Goal: Find specific page/section: Find specific page/section

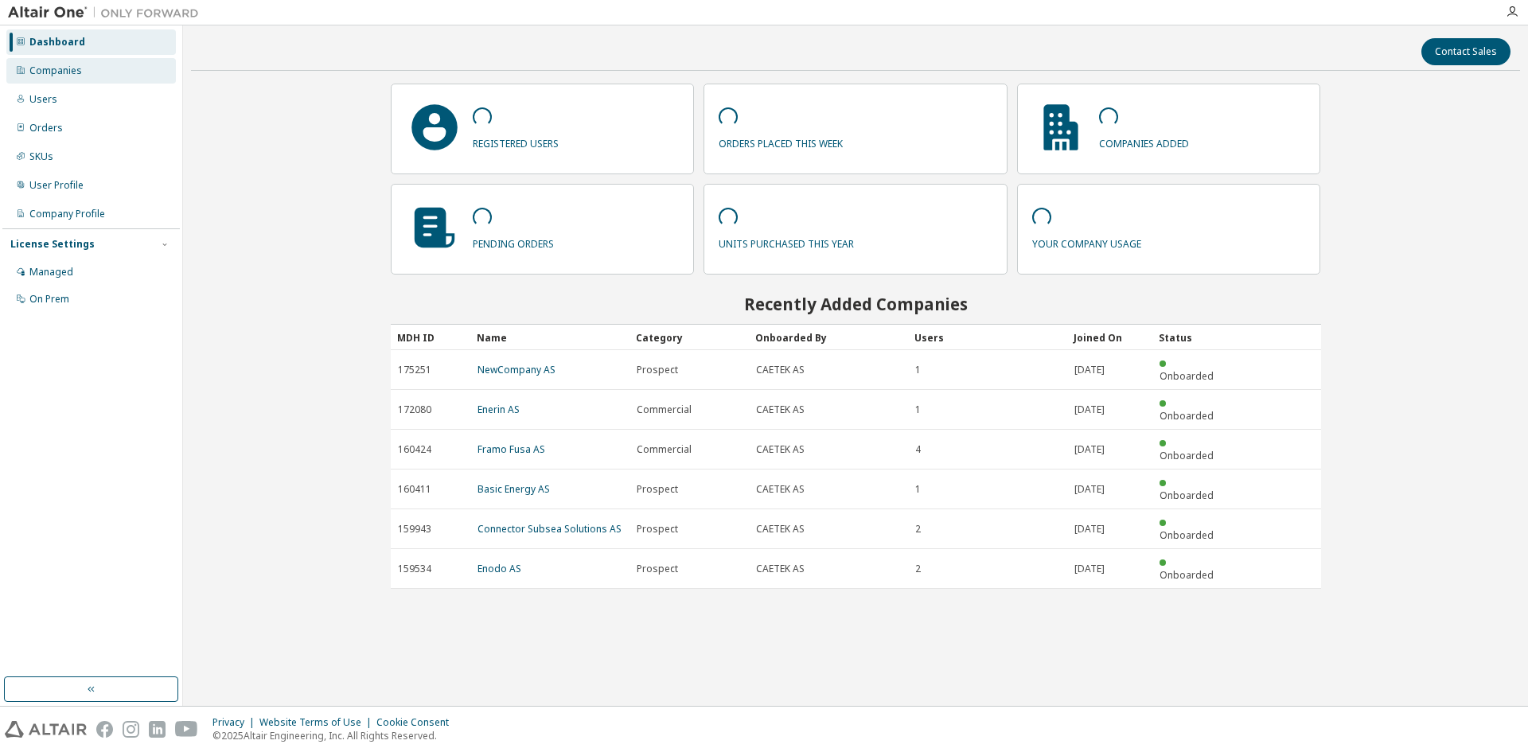
click at [54, 76] on div "Companies" at bounding box center [55, 70] width 53 height 13
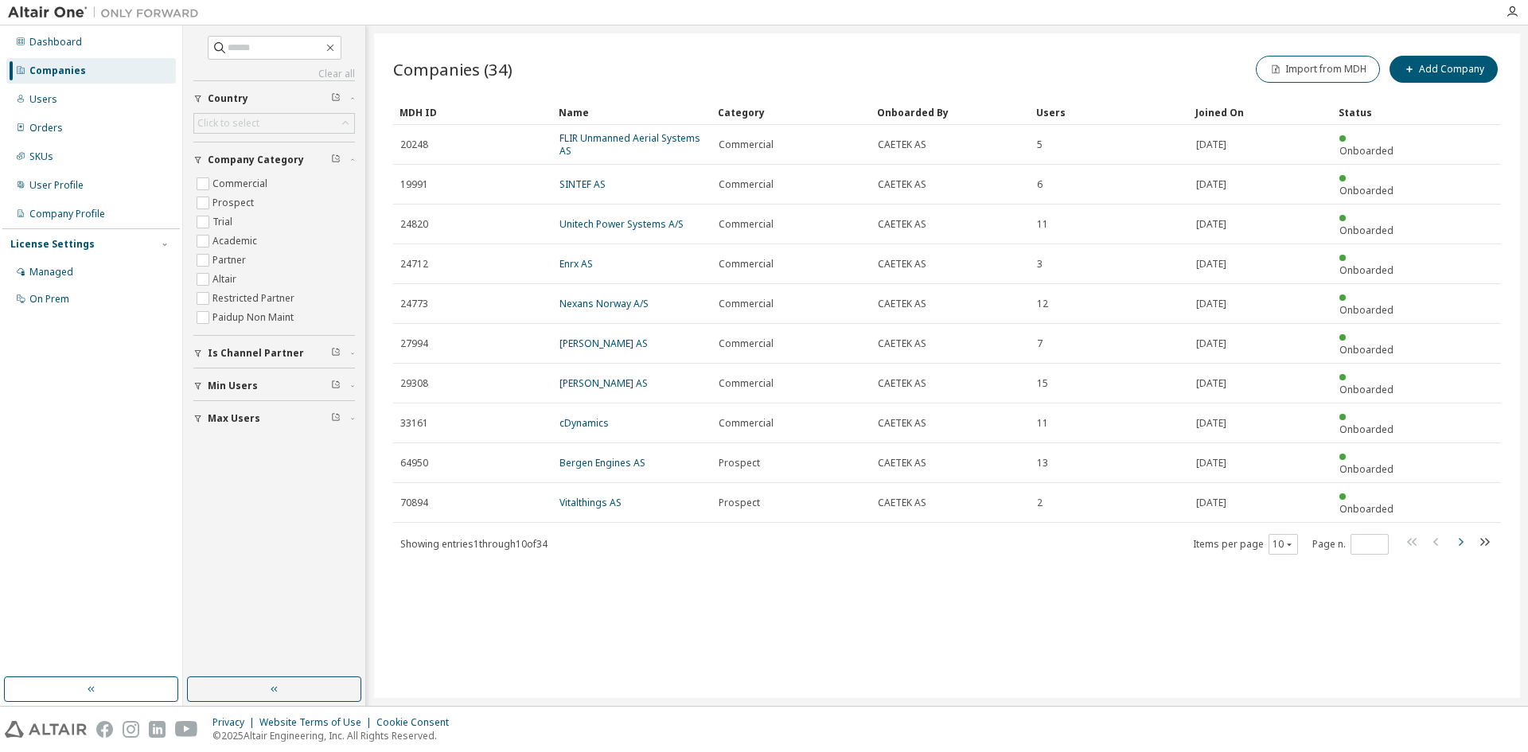
click at [1461, 538] on icon "button" at bounding box center [1461, 542] width 5 height 8
type input "*"
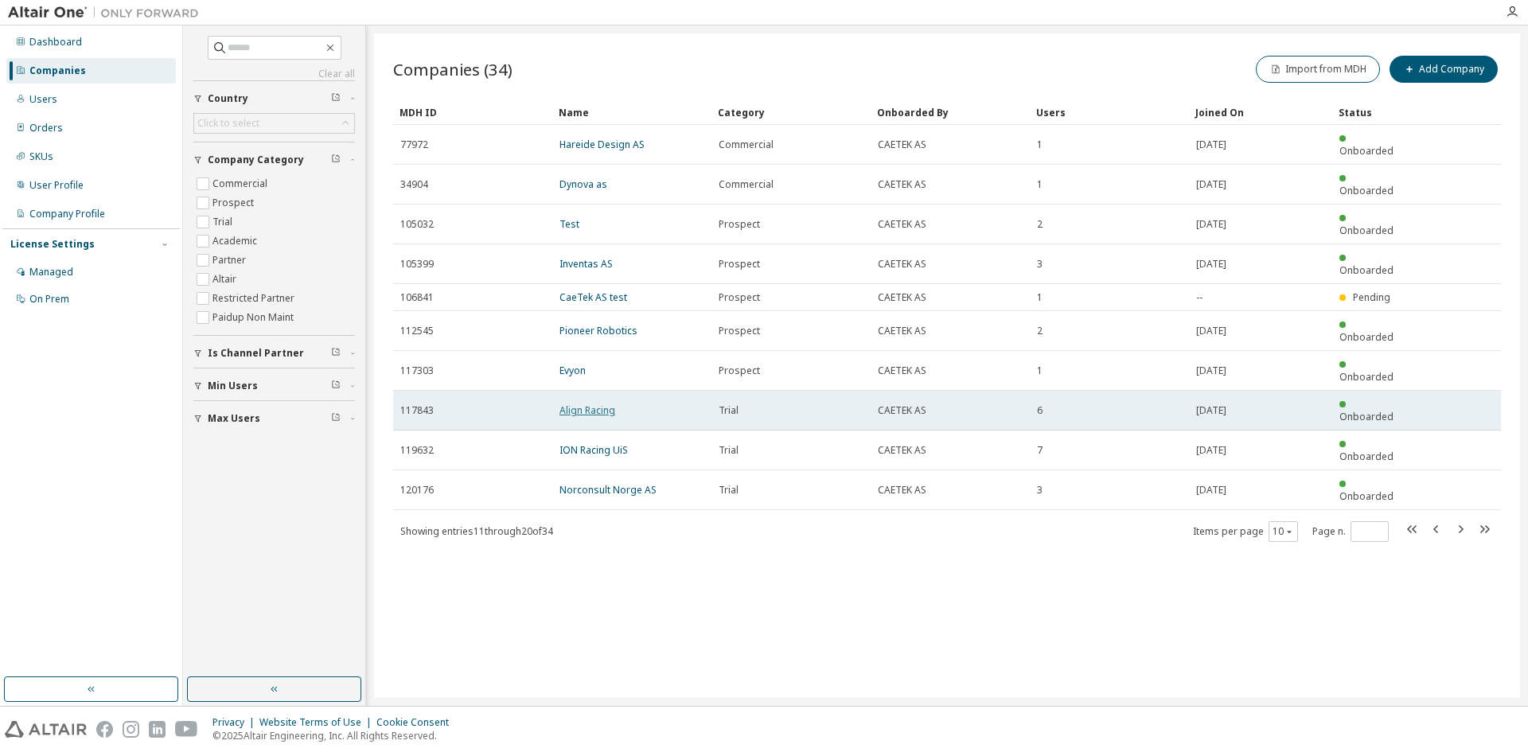
click at [587, 404] on link "Align Racing" at bounding box center [588, 411] width 56 height 14
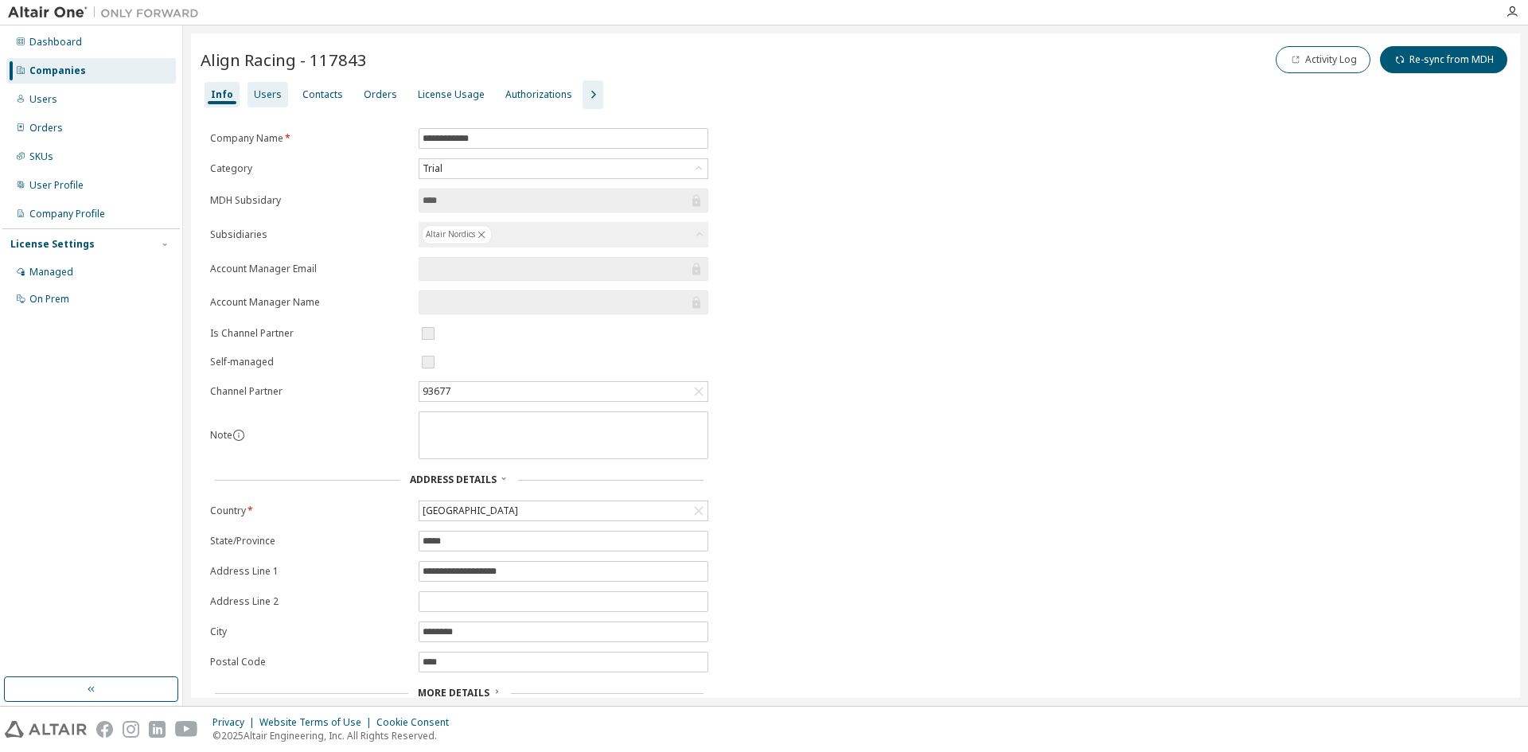
click at [275, 96] on div "Users" at bounding box center [268, 94] width 28 height 13
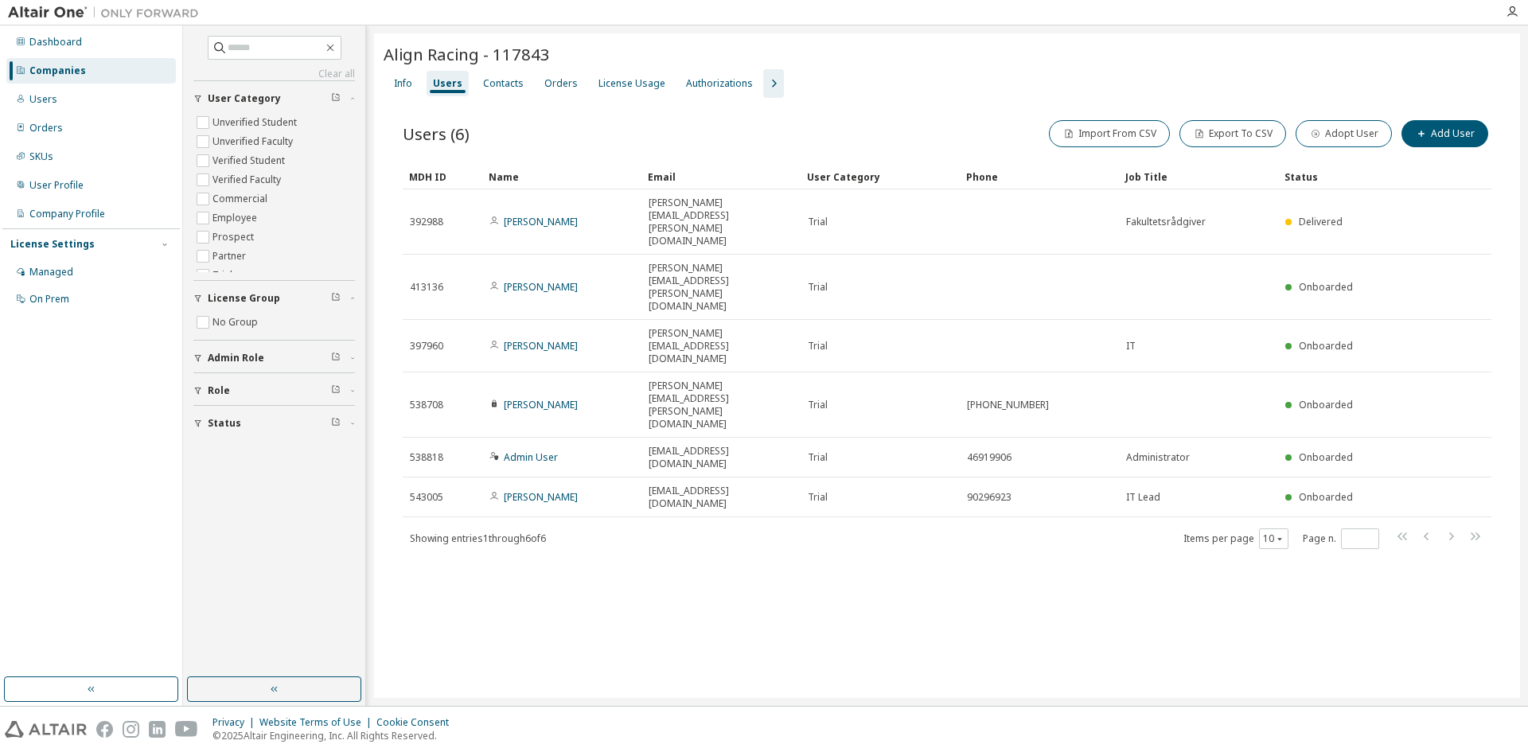
click at [986, 522] on div "Align Racing - 117843 Clear Load Save Save As Field Operator Value Select filte…" at bounding box center [947, 365] width 1146 height 665
click at [592, 80] on div "License Usage" at bounding box center [632, 83] width 80 height 25
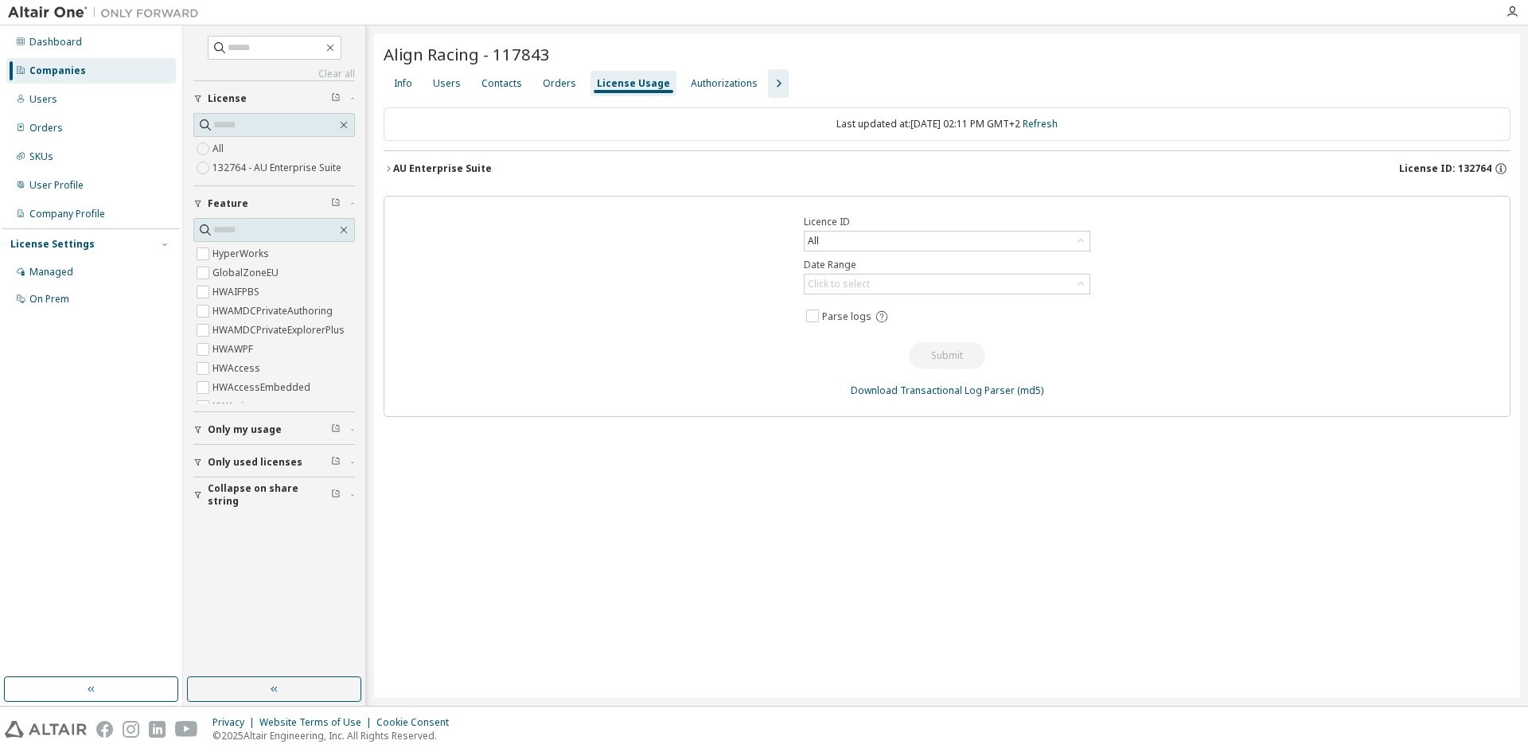
click at [386, 171] on icon "button" at bounding box center [389, 169] width 10 height 10
